Goal: Register for event/course

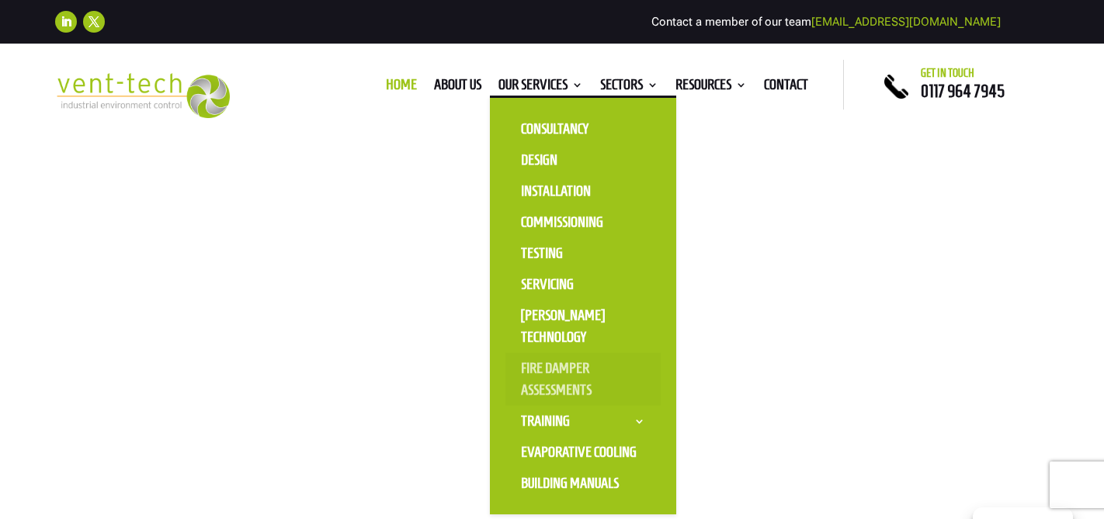
scroll to position [23, 0]
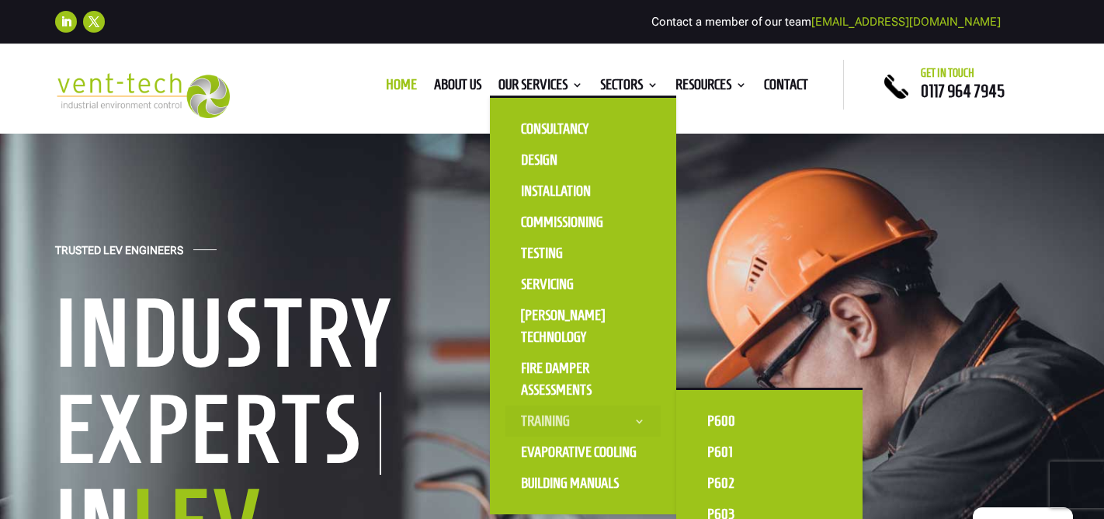
click at [543, 426] on link "Training" at bounding box center [582, 420] width 155 height 31
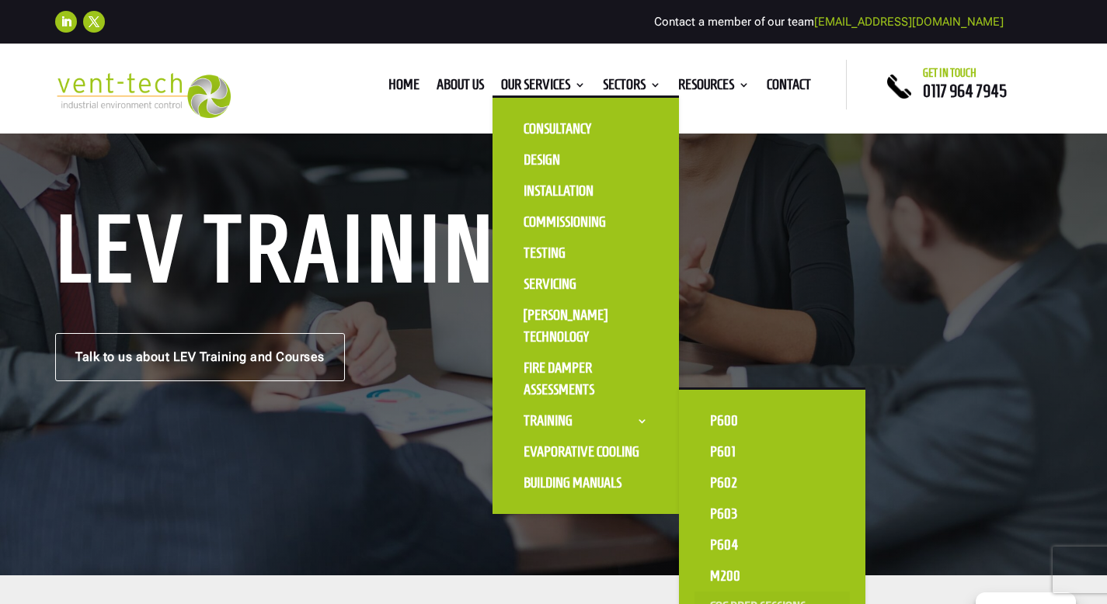
scroll to position [109, 0]
click at [720, 518] on link "CoC Prep Sessions" at bounding box center [771, 607] width 155 height 31
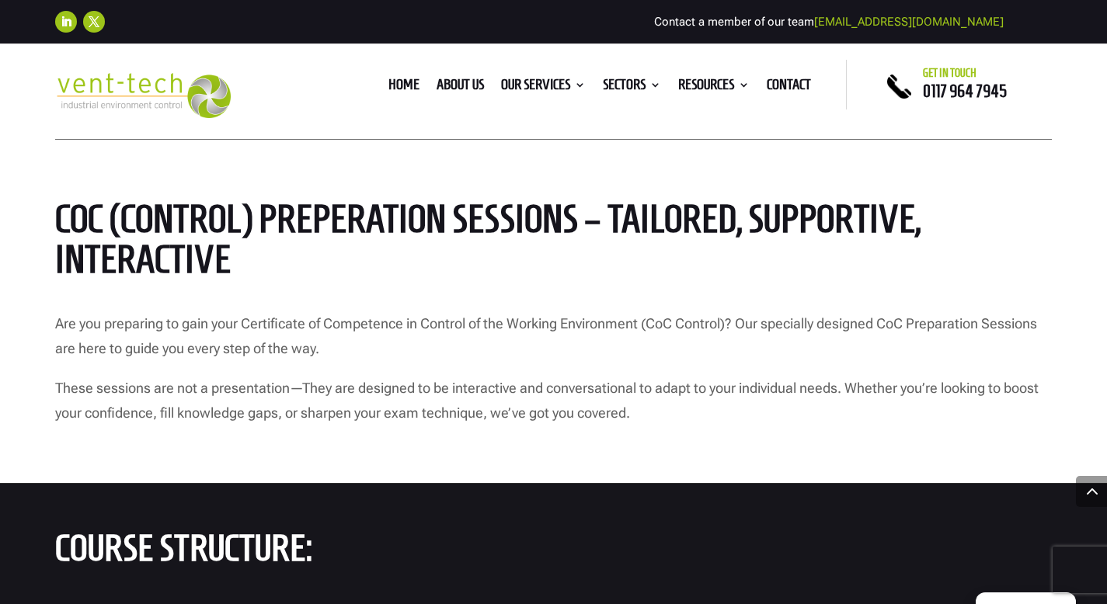
scroll to position [982, 0]
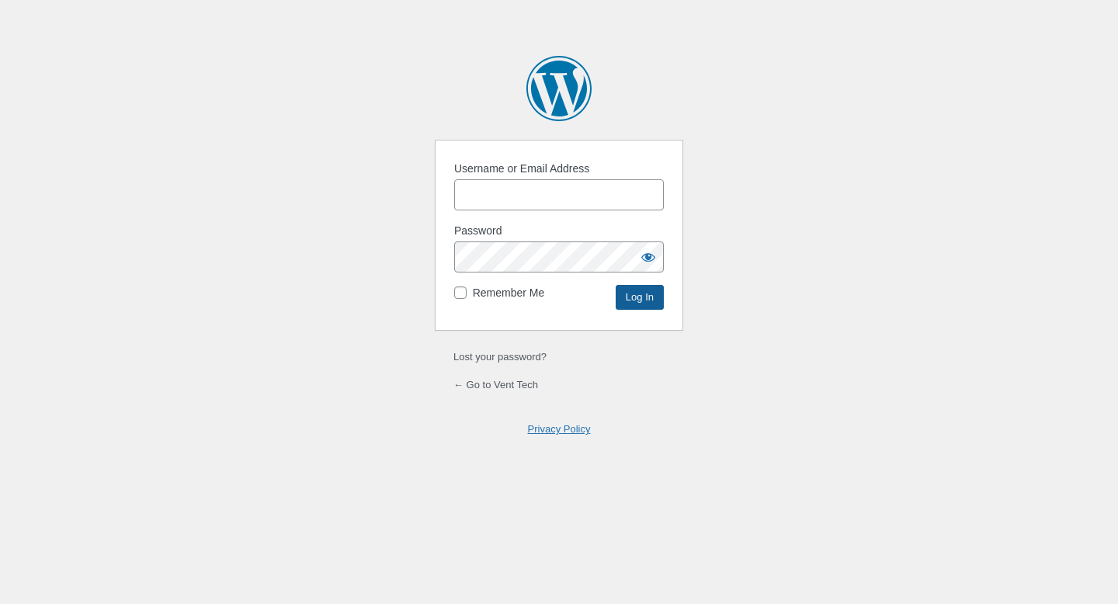
type input "Flexdig"
click at [634, 297] on input "Log In" at bounding box center [640, 297] width 48 height 25
